Goal: Check status: Check status

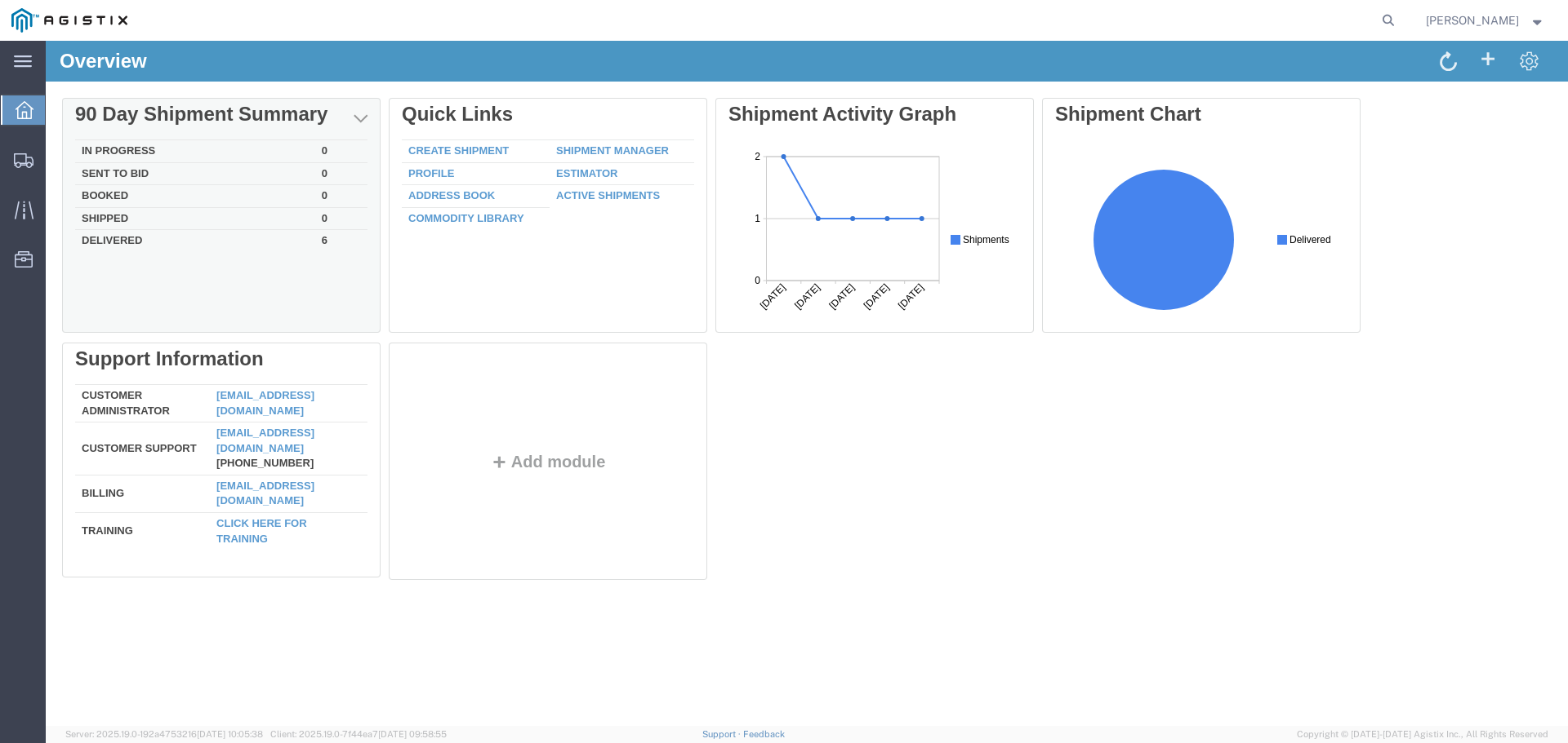
click at [112, 193] on td "Booked" at bounding box center [195, 197] width 240 height 23
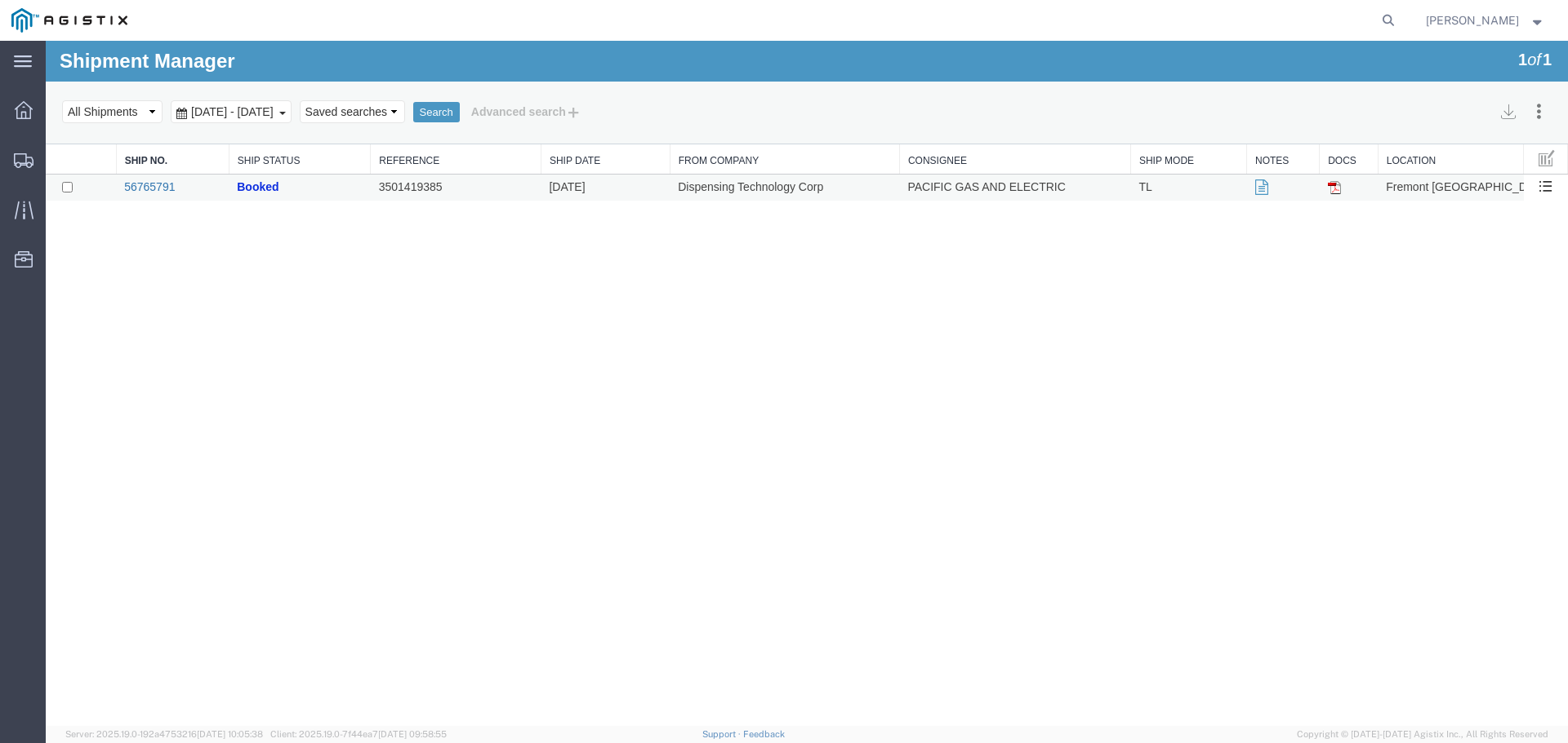
click at [143, 186] on link "56765791" at bounding box center [149, 187] width 51 height 13
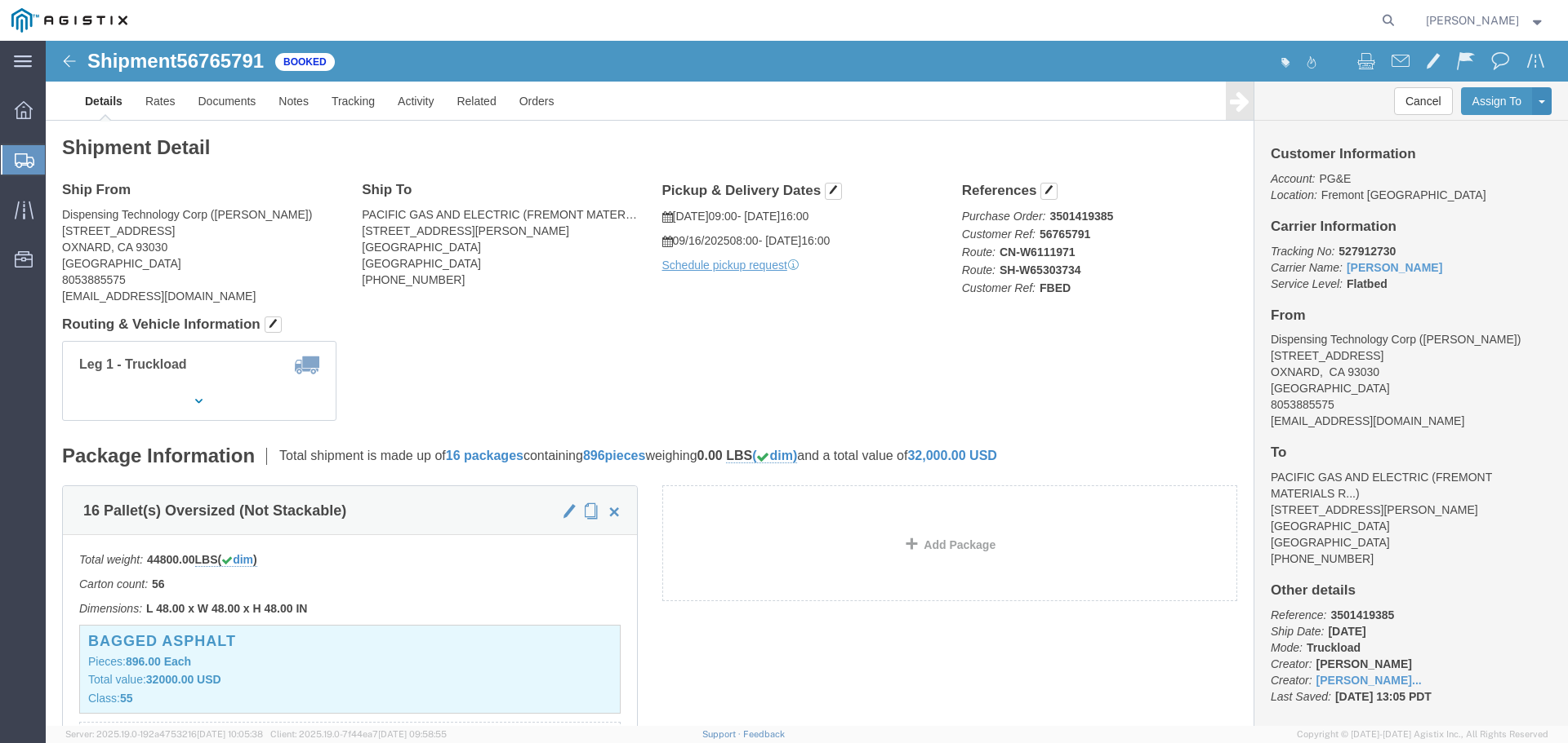
click div "Leg 1 - Truckload Number of trucks: 1"
